Goal: Task Accomplishment & Management: Manage account settings

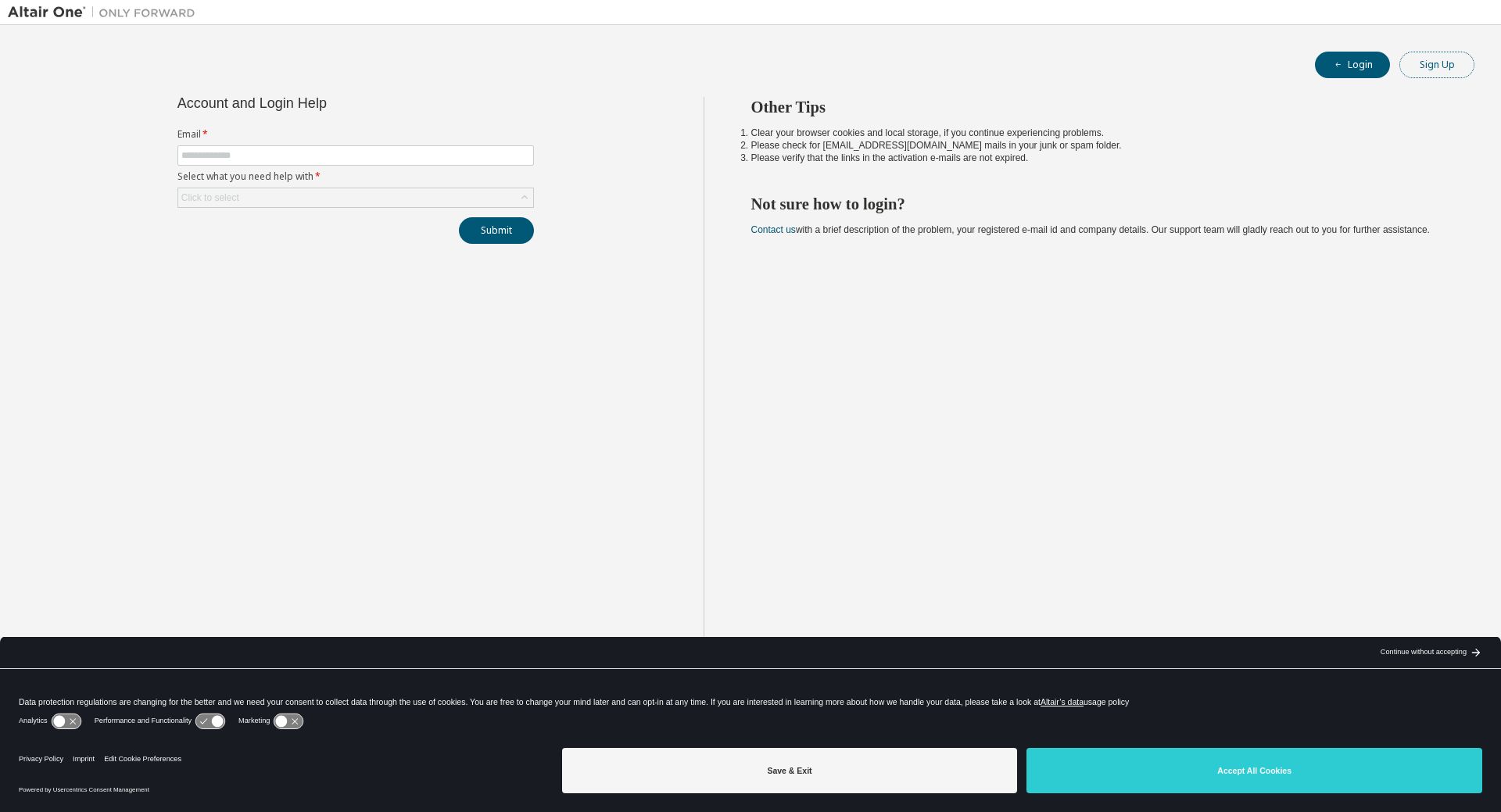
click at [1448, 69] on button "Sign Up" at bounding box center [1436, 64] width 75 height 26
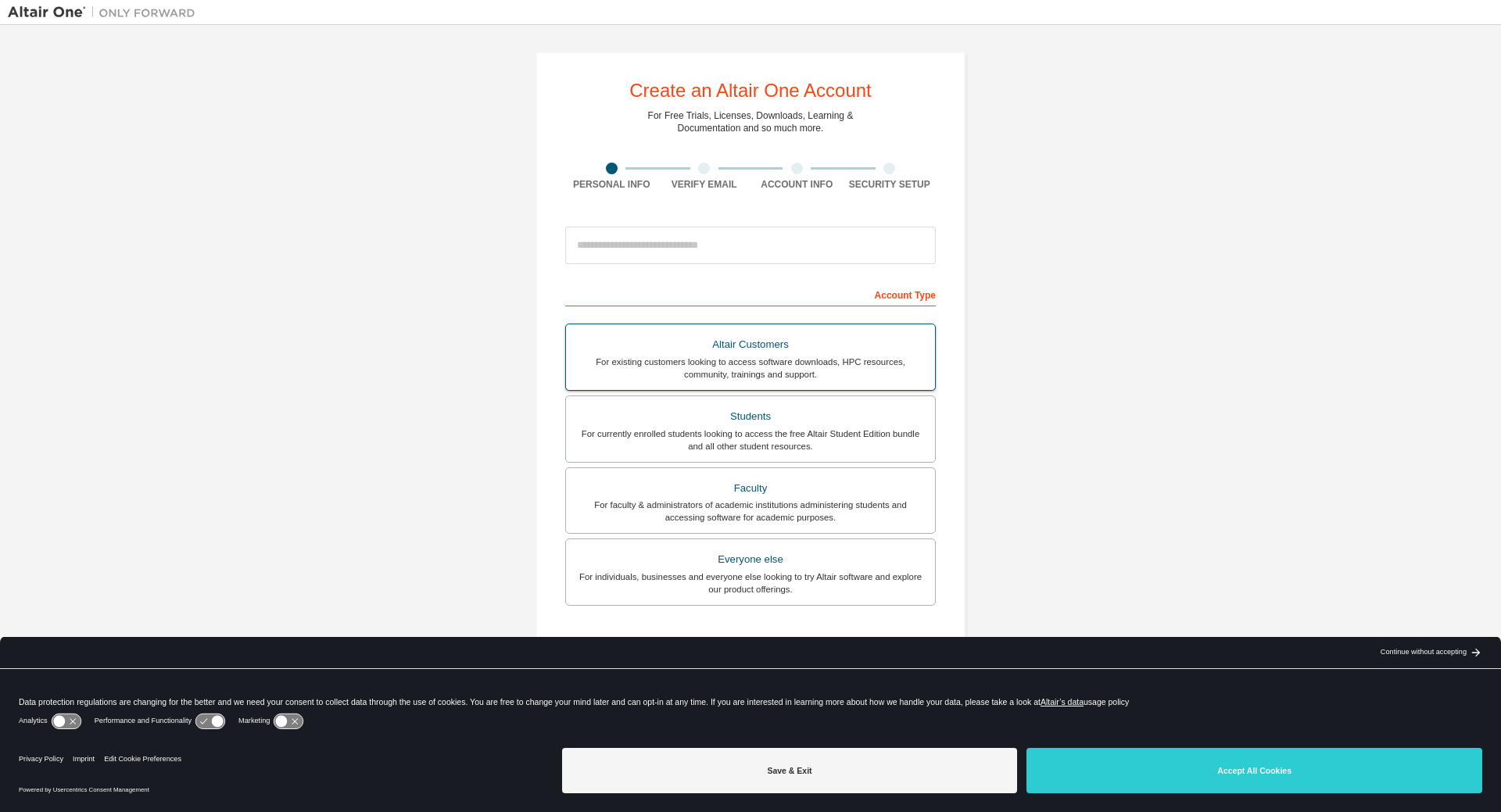
click at [738, 364] on div "For existing customers looking to access software downloads, HPC resources, com…" at bounding box center [750, 368] width 350 height 25
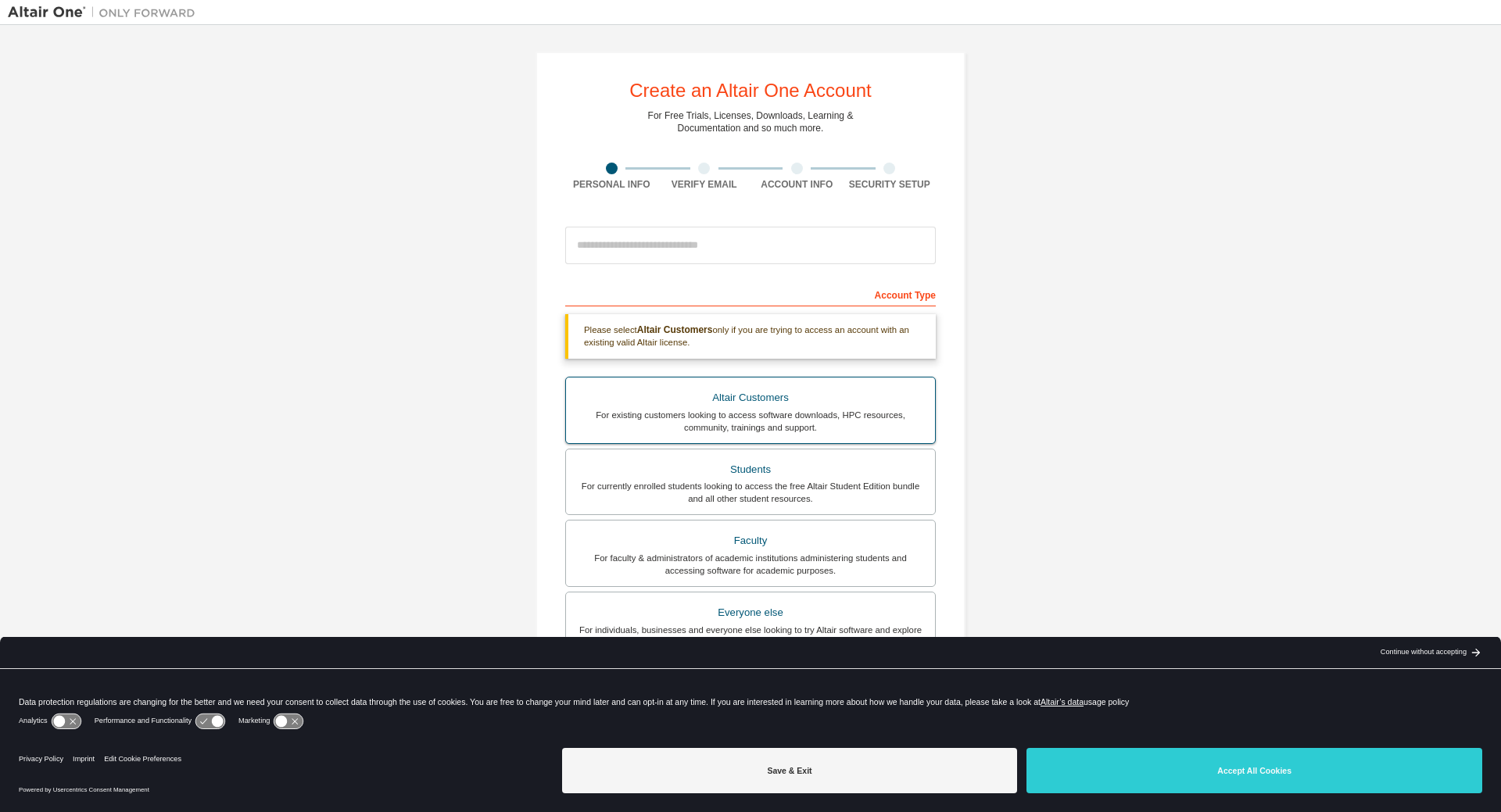
click at [721, 420] on div "For existing customers looking to access software downloads, HPC resources, com…" at bounding box center [750, 421] width 350 height 25
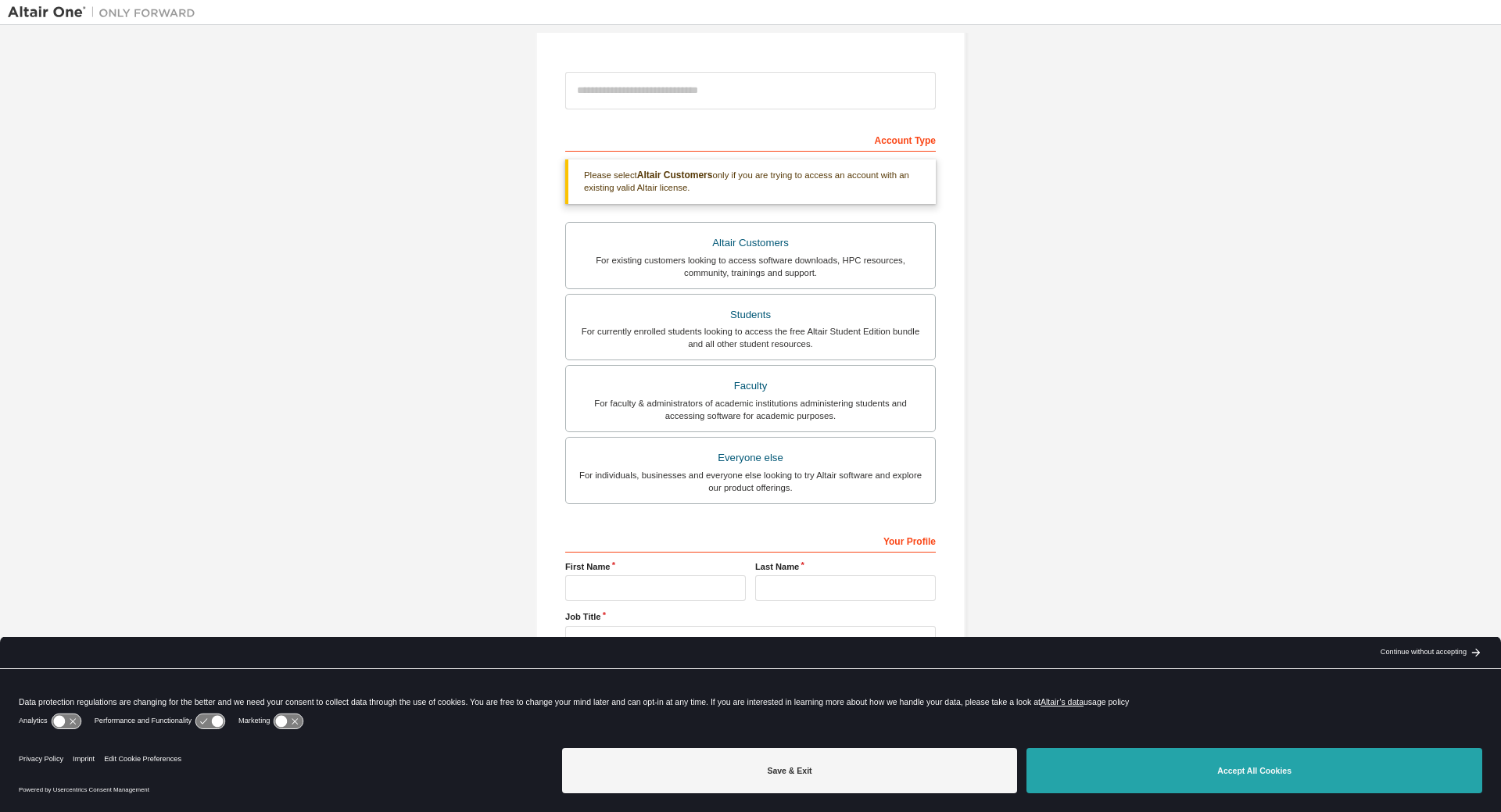
click at [1220, 764] on button "Accept All Cookies" at bounding box center [1254, 770] width 456 height 45
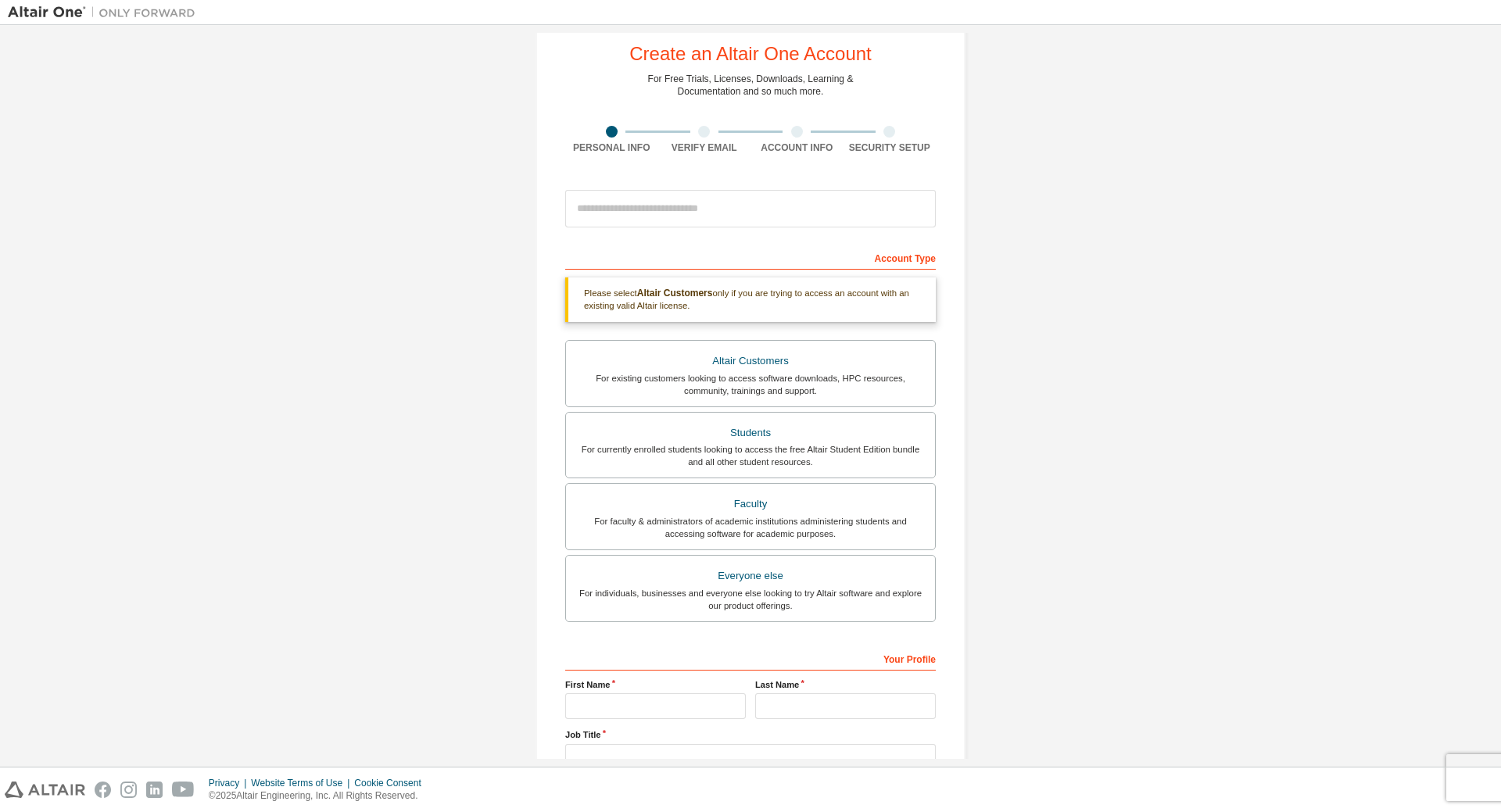
scroll to position [0, 0]
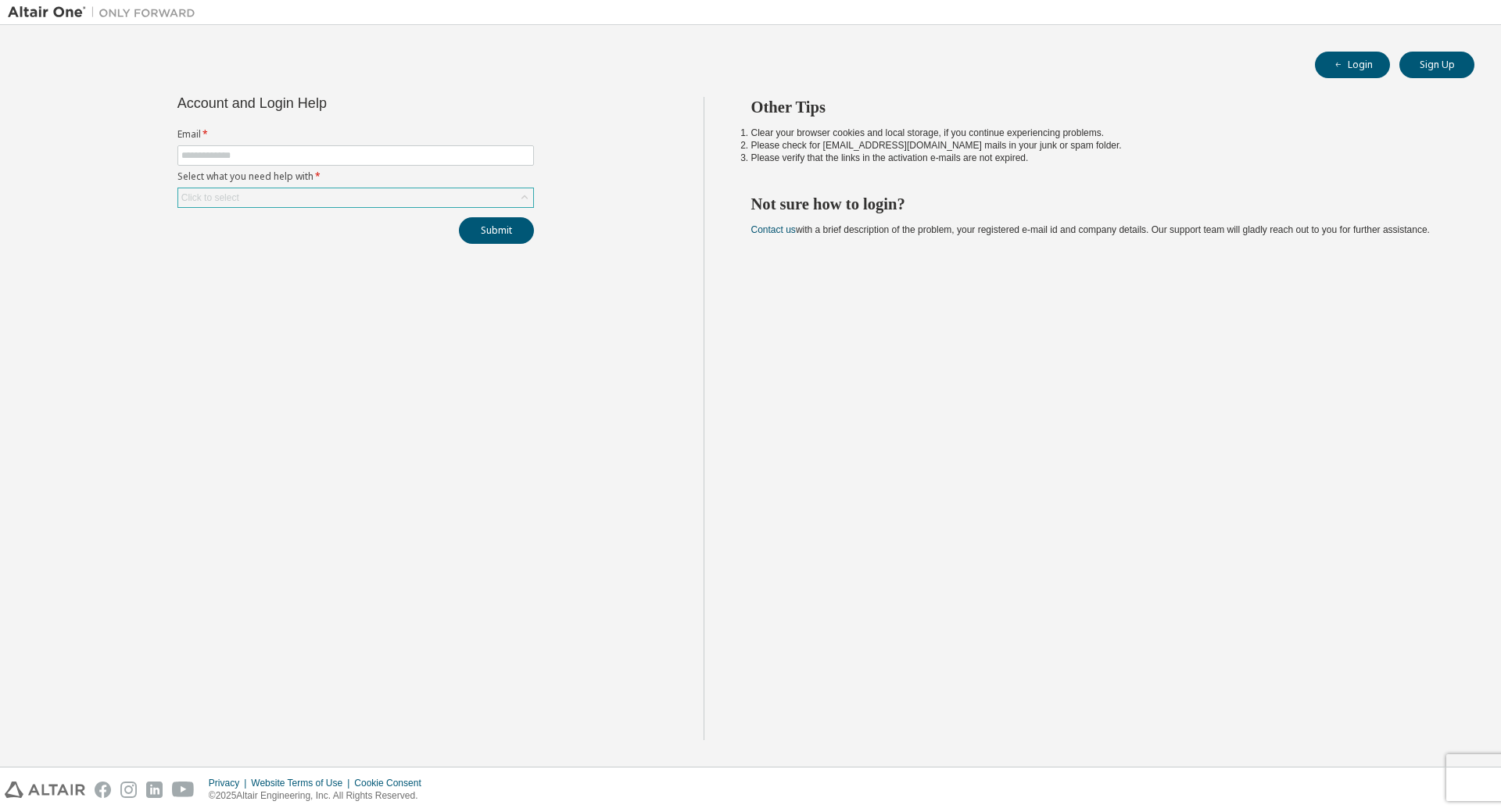
click at [304, 197] on div "Click to select" at bounding box center [355, 198] width 355 height 19
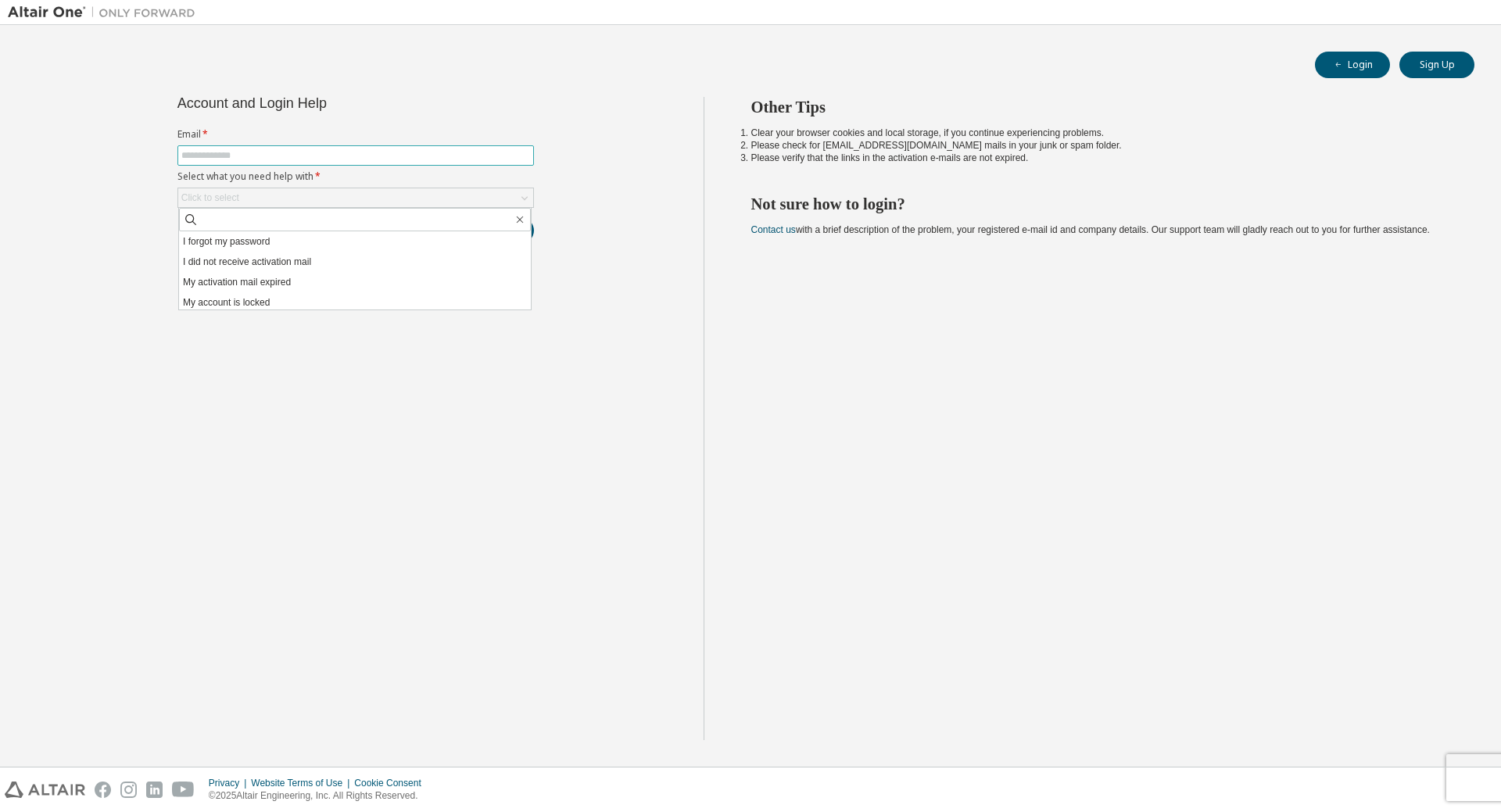
click at [293, 155] on input "text" at bounding box center [356, 155] width 349 height 12
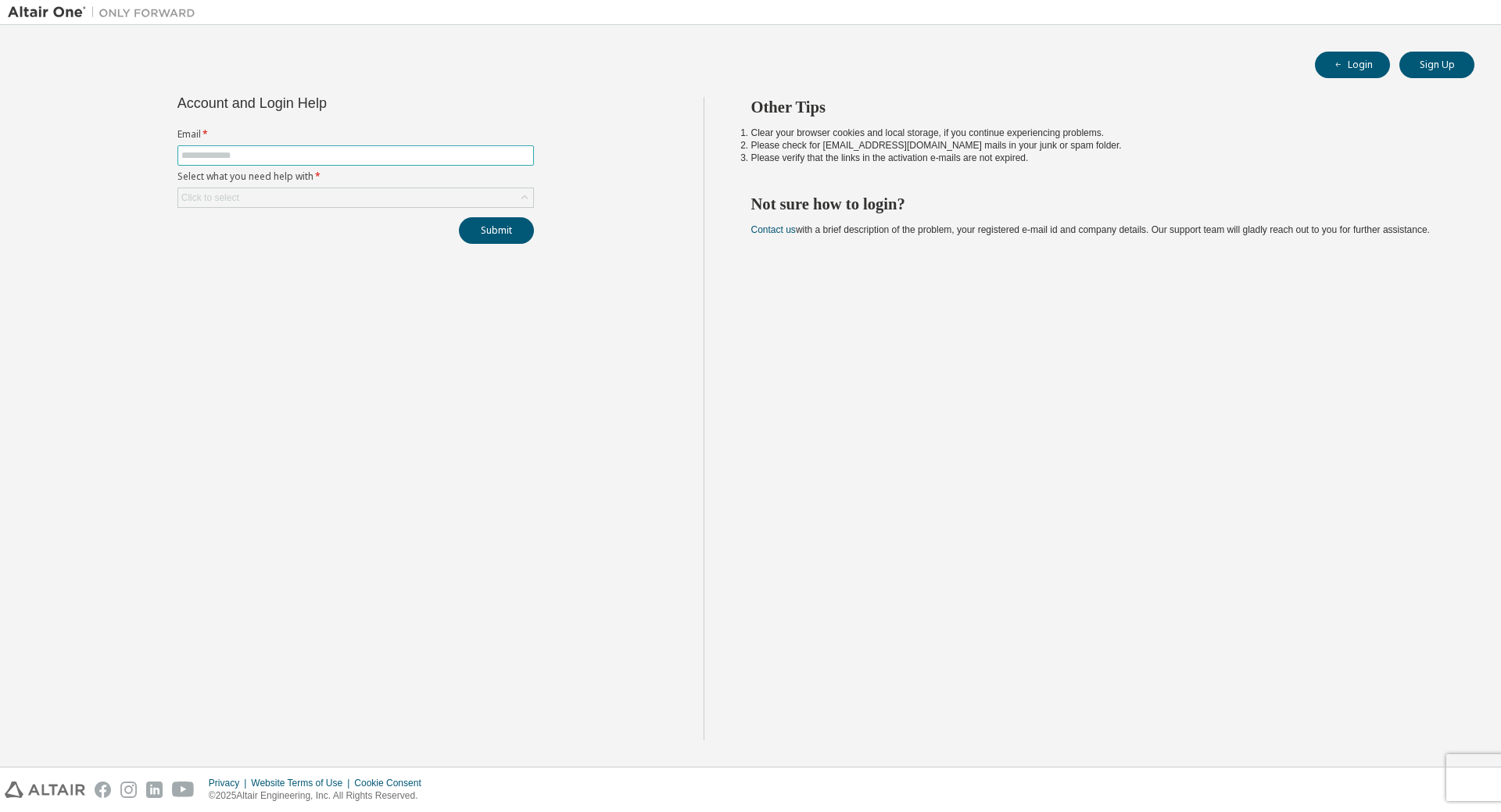
click at [293, 155] on input "text" at bounding box center [356, 155] width 349 height 12
type input "**********"
click at [514, 200] on div "Click to select" at bounding box center [355, 198] width 355 height 19
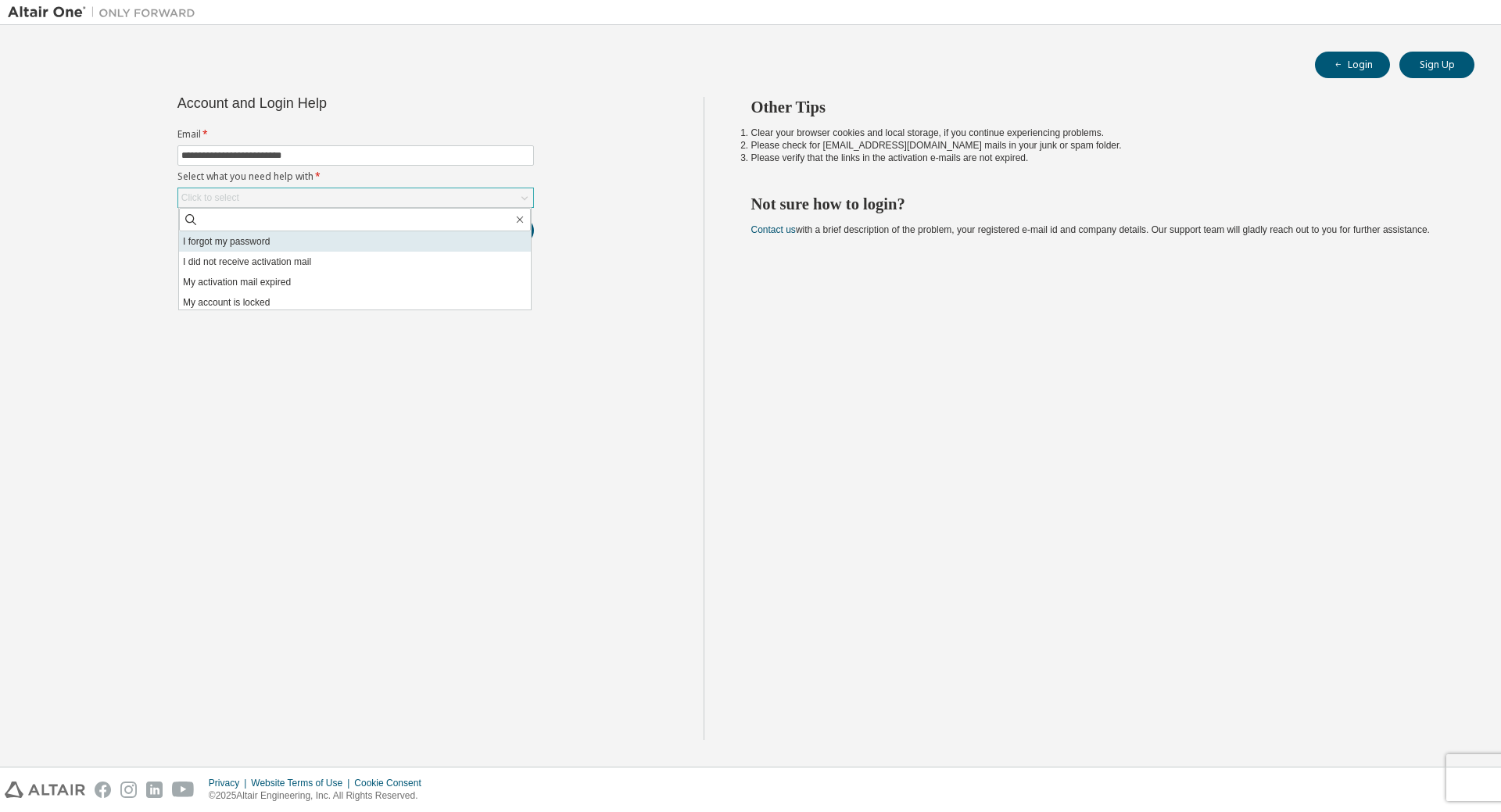
click at [227, 241] on li "I forgot my password" at bounding box center [354, 241] width 351 height 21
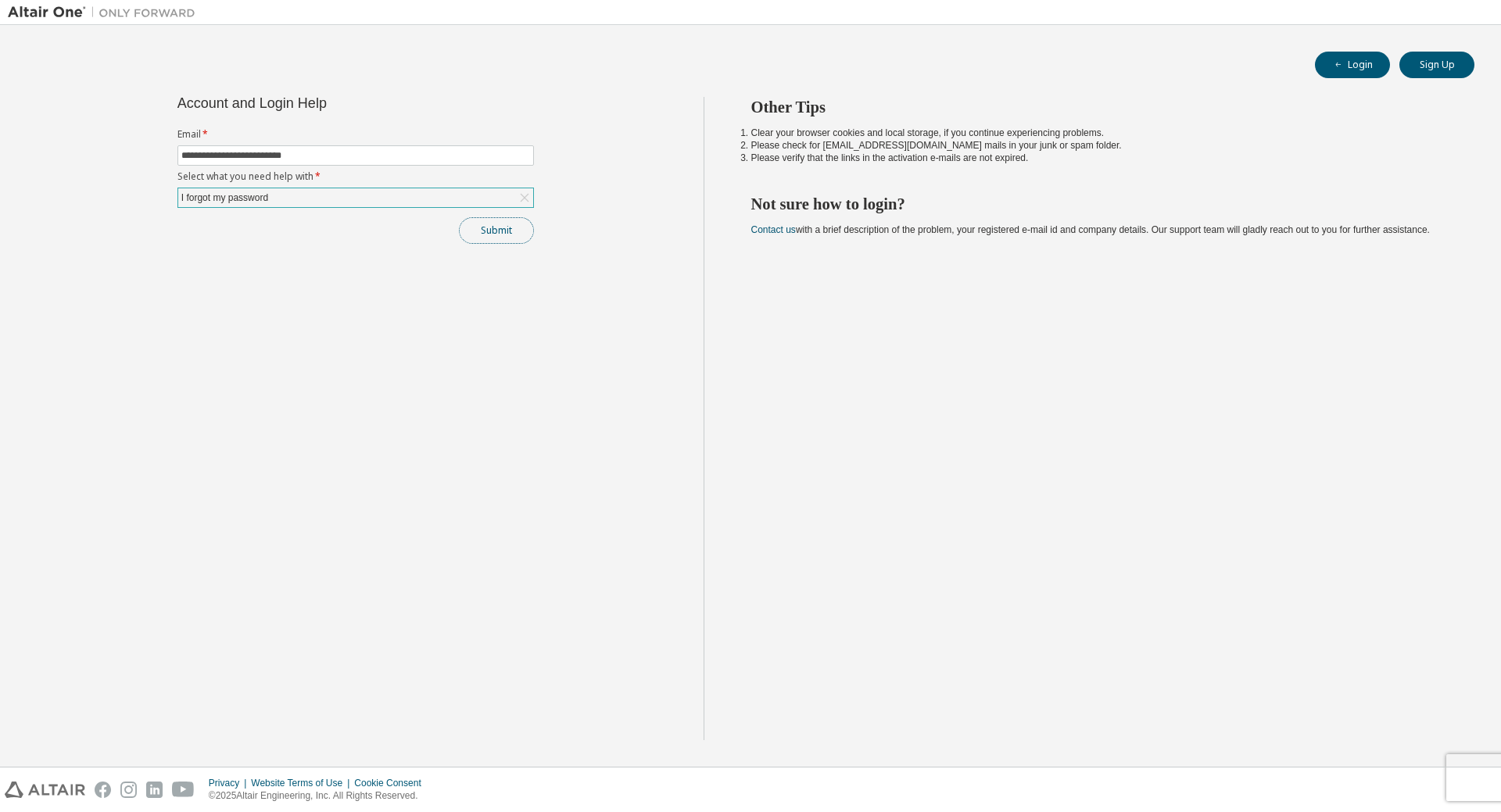
click at [500, 235] on button "Submit" at bounding box center [496, 231] width 75 height 26
